Goal: Use online tool/utility: Utilize a website feature to perform a specific function

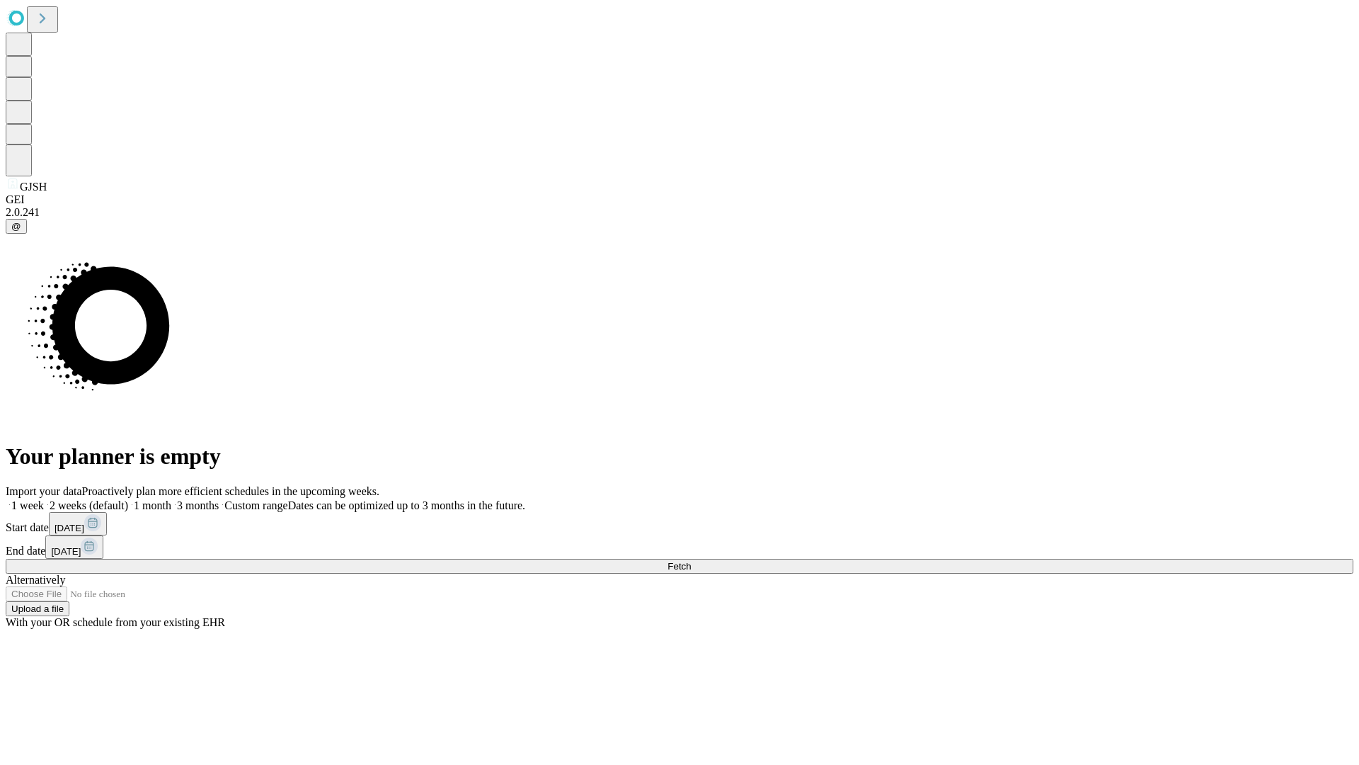
click at [691, 561] on span "Fetch" at bounding box center [679, 566] width 23 height 11
